Goal: Register for event/course

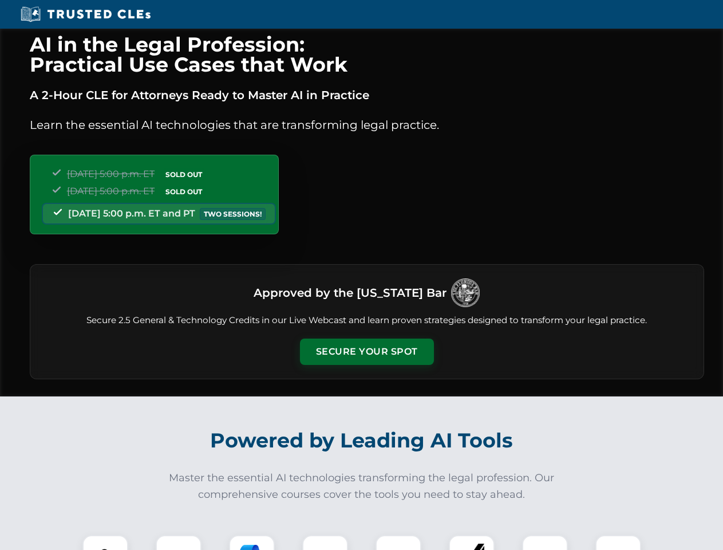
click at [366, 352] on button "Secure Your Spot" at bounding box center [367, 351] width 134 height 26
click at [105, 542] on img at bounding box center [105, 557] width 33 height 33
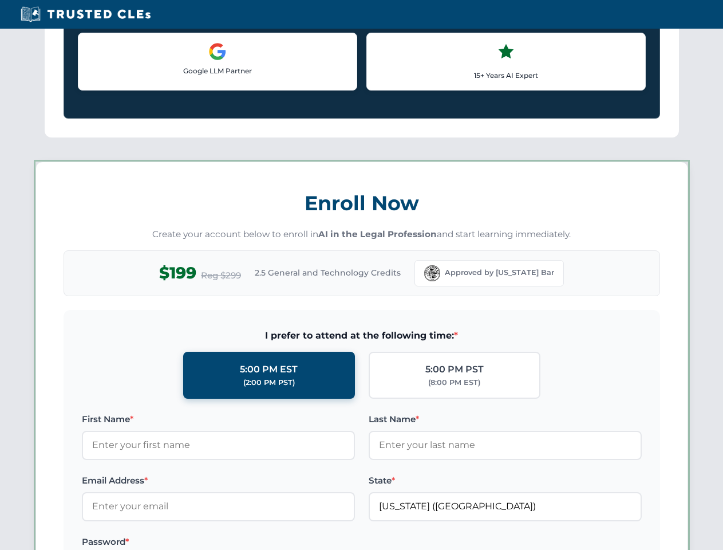
click at [252, 542] on label "Password *" at bounding box center [218, 542] width 273 height 14
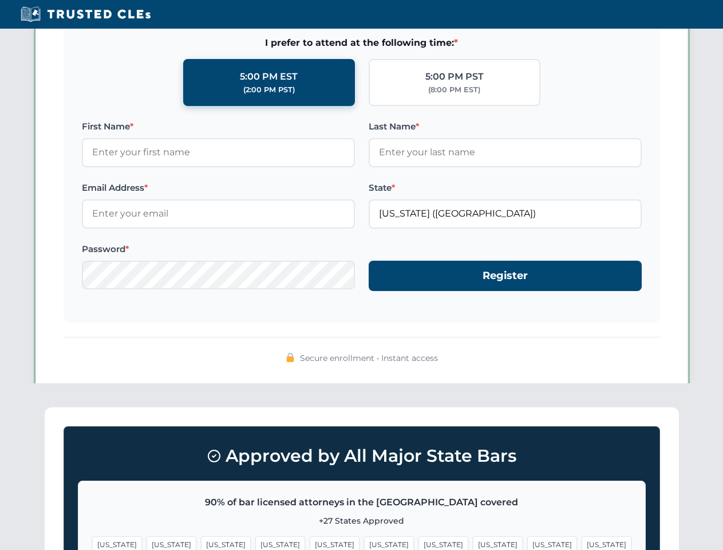
click at [527, 542] on span "[US_STATE]" at bounding box center [552, 544] width 50 height 17
